Goal: Task Accomplishment & Management: Manage account settings

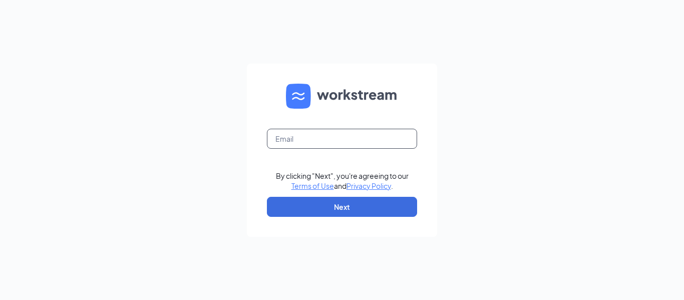
click at [312, 135] on input "text" at bounding box center [342, 139] width 150 height 20
type input "[EMAIL_ADDRESS][DOMAIN_NAME]"
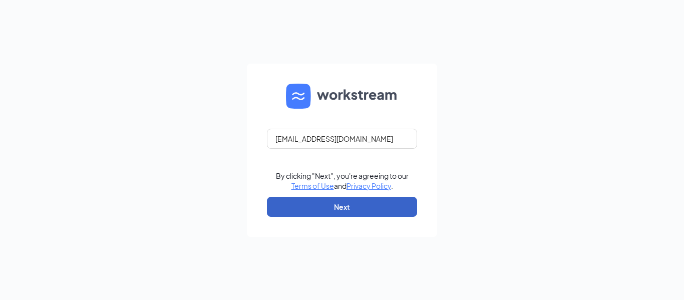
click at [333, 206] on button "Next" at bounding box center [342, 207] width 150 height 20
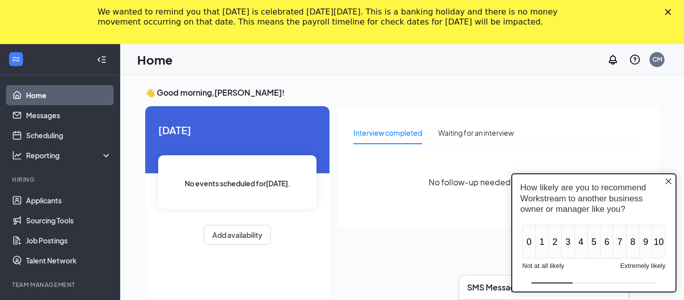
scroll to position [65, 0]
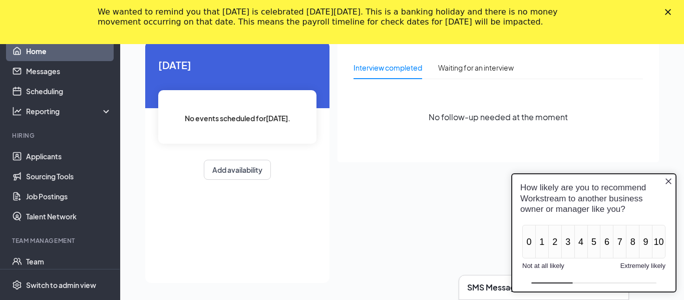
click at [668, 178] on icon "Close button" at bounding box center [668, 181] width 8 height 8
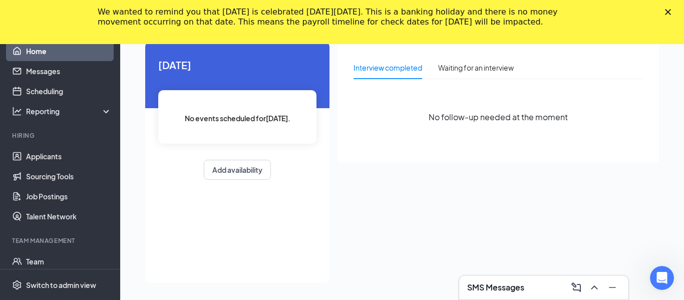
scroll to position [0, 0]
click at [667, 13] on icon "Close" at bounding box center [668, 12] width 6 height 6
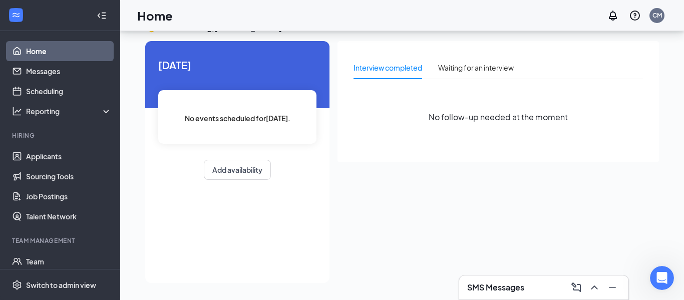
scroll to position [21, 0]
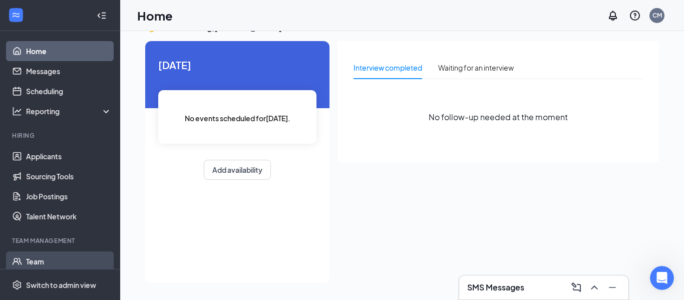
click at [51, 262] on link "Team" at bounding box center [69, 261] width 86 height 20
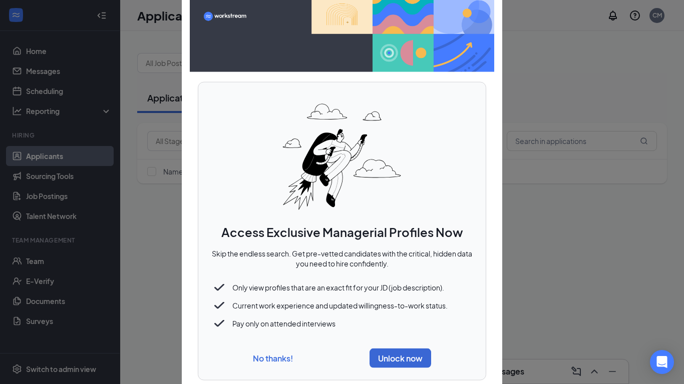
click at [264, 299] on button "No thanks!" at bounding box center [273, 358] width 40 height 11
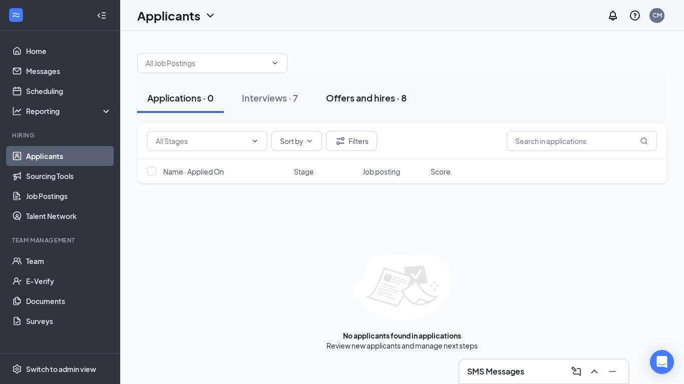
click at [379, 102] on div "Offers and hires · 8" at bounding box center [366, 98] width 81 height 13
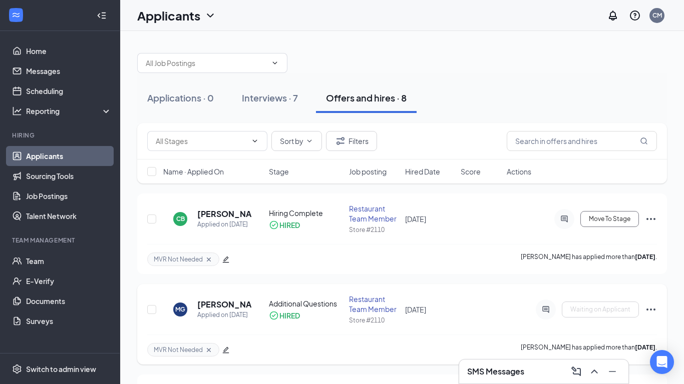
click at [652, 299] on icon "Ellipses" at bounding box center [651, 310] width 12 height 12
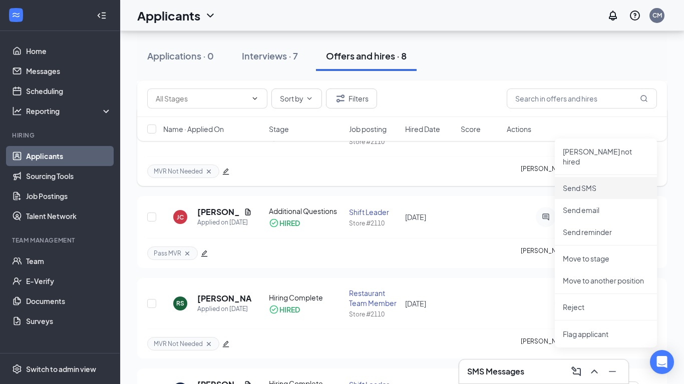
scroll to position [180, 0]
click at [598, 253] on p "Move to stage" at bounding box center [606, 258] width 86 height 10
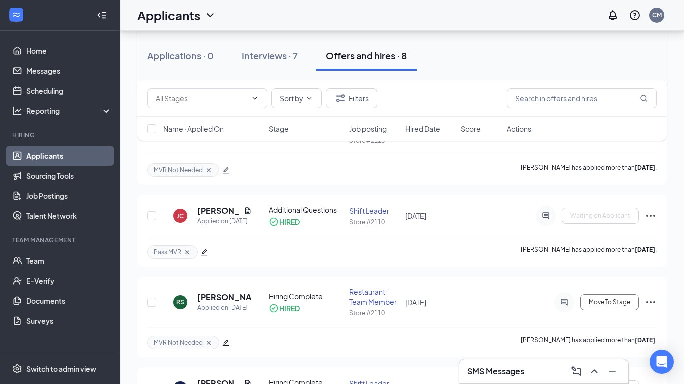
scroll to position [0, 0]
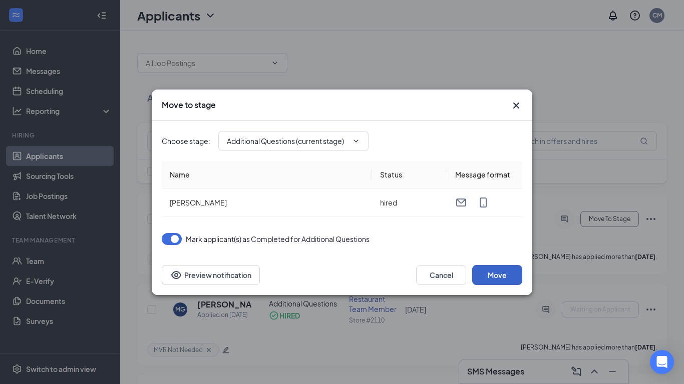
click at [512, 274] on button "Move" at bounding box center [497, 275] width 50 height 20
click at [338, 138] on input "Additional Questions (current stage)" at bounding box center [287, 141] width 121 height 11
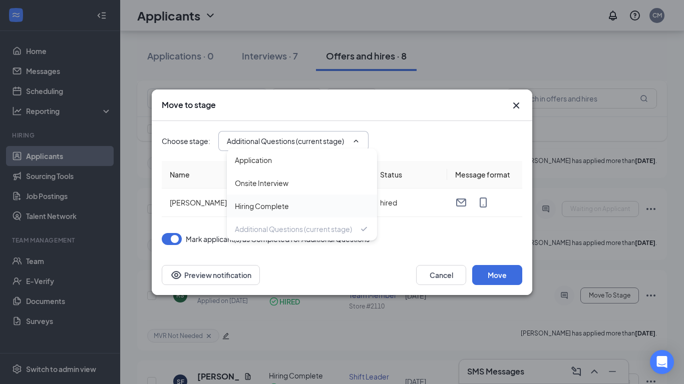
scroll to position [218, 0]
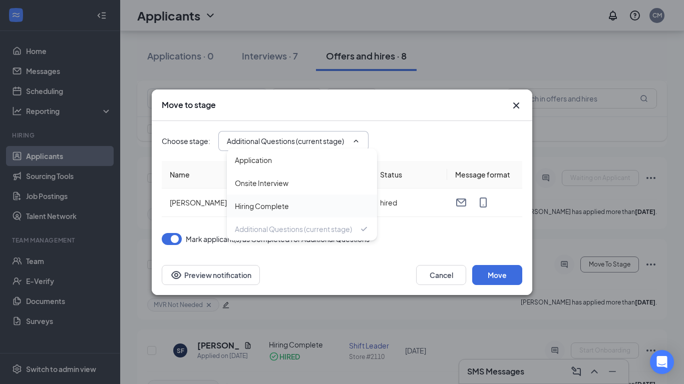
click at [280, 209] on div "Hiring Complete" at bounding box center [262, 206] width 54 height 11
type input "Hiring Complete"
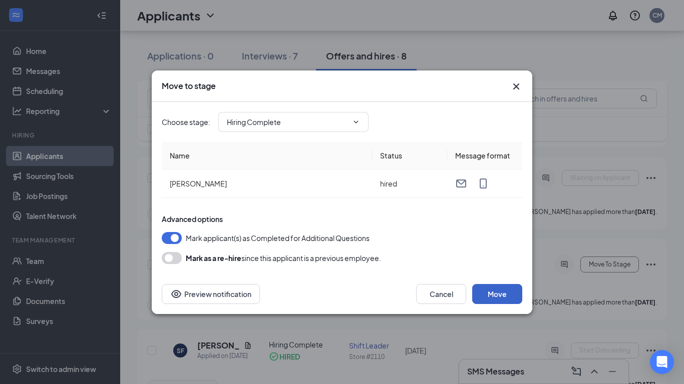
click at [498, 296] on button "Move" at bounding box center [497, 294] width 50 height 20
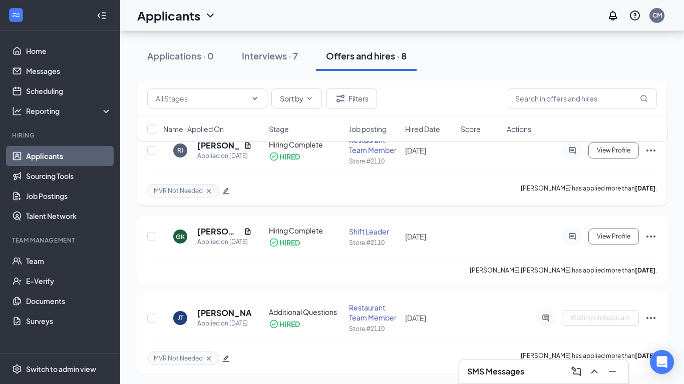
scroll to position [504, 0]
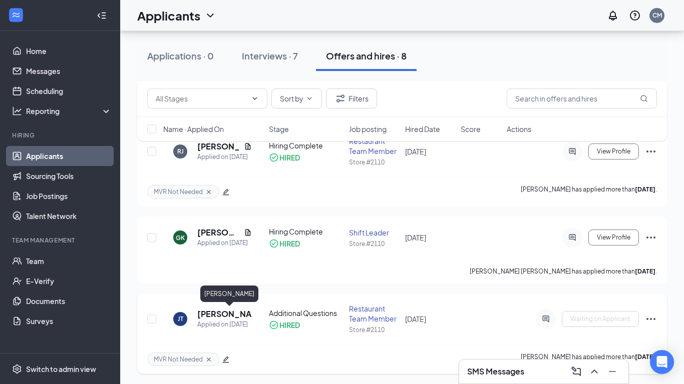
click at [211, 299] on h5 "Jonah Tracey" at bounding box center [224, 314] width 55 height 11
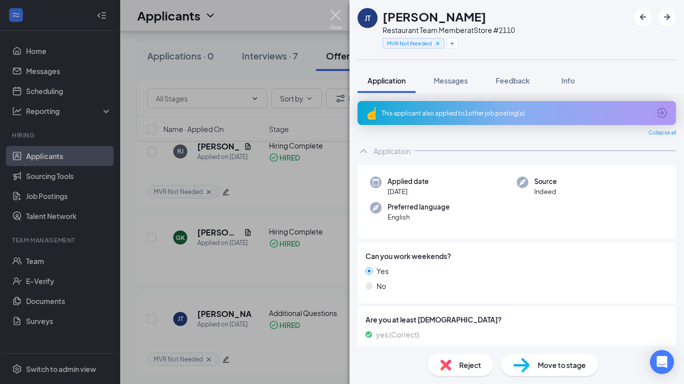
click at [335, 22] on img at bounding box center [335, 20] width 13 height 20
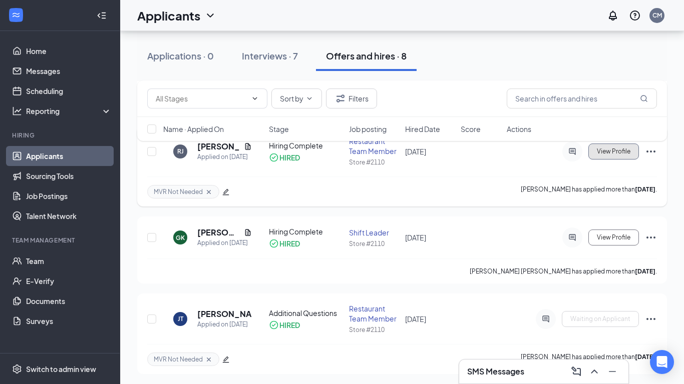
click at [621, 152] on span "View Profile" at bounding box center [614, 151] width 34 height 7
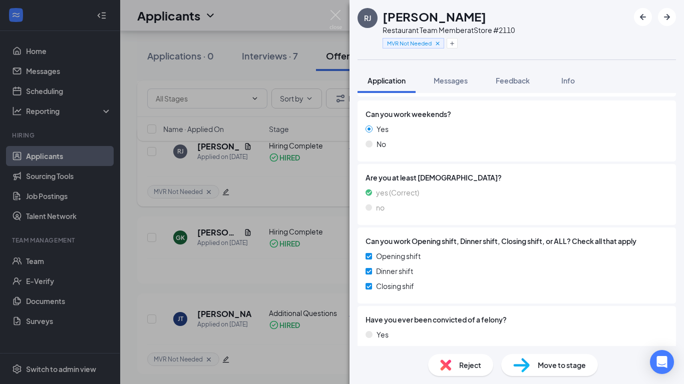
scroll to position [135, 0]
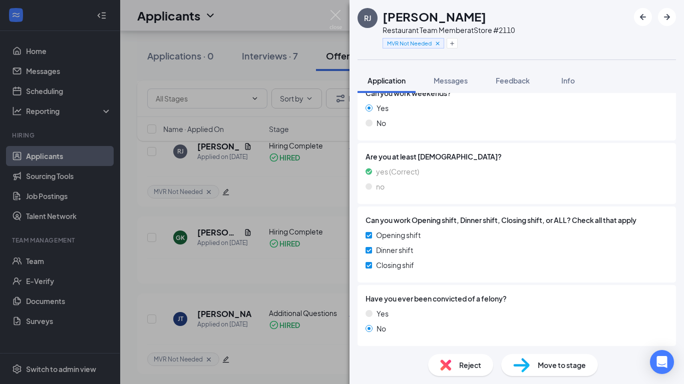
click at [555, 299] on span "Move to stage" at bounding box center [562, 365] width 48 height 11
type input "Additional Questions (final stage)"
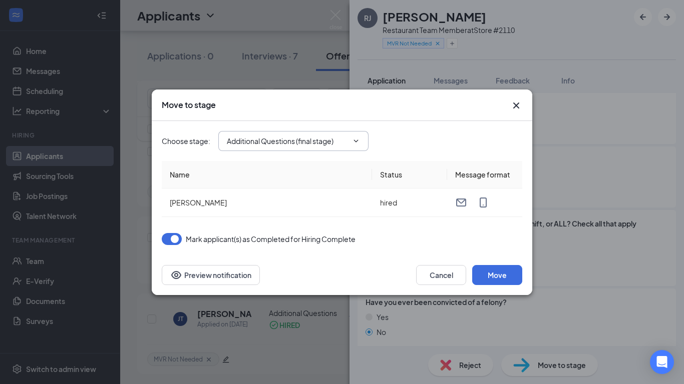
click at [357, 140] on icon "ChevronDown" at bounding box center [356, 141] width 5 height 3
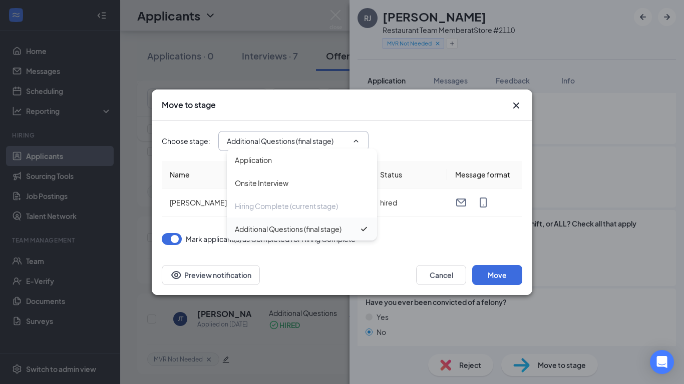
click at [355, 234] on div "Additional Questions (final stage)" at bounding box center [297, 229] width 124 height 11
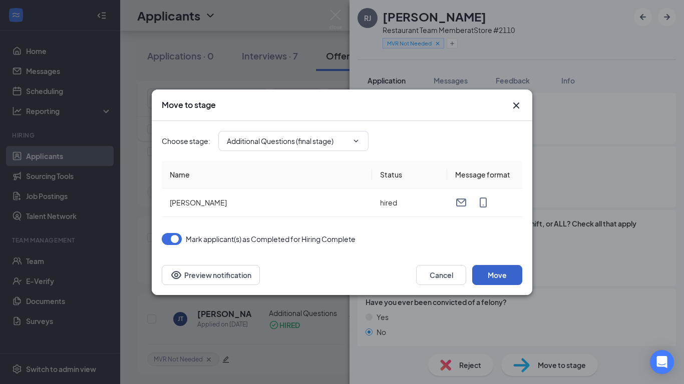
click at [498, 271] on button "Move" at bounding box center [497, 275] width 50 height 20
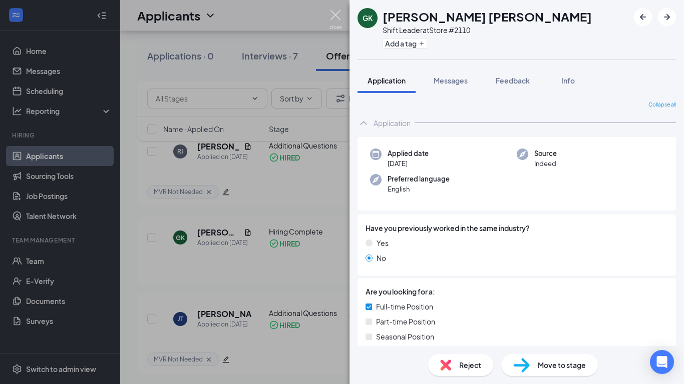
click at [334, 23] on img at bounding box center [335, 20] width 13 height 20
